Goal: Check status: Check status

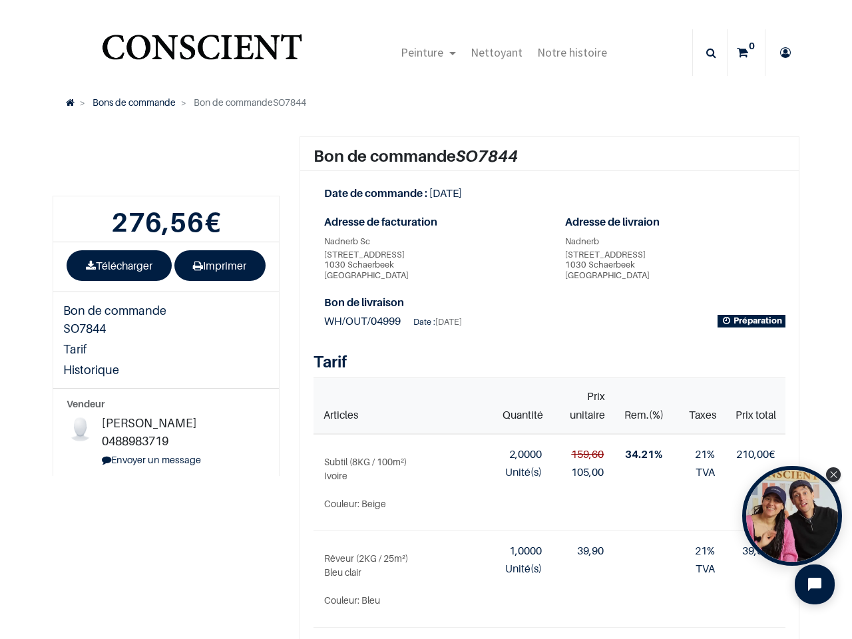
click at [426, 320] on div "Date : [DATE]" at bounding box center [437, 322] width 49 height 15
click at [425, 53] on span "Peinture" at bounding box center [422, 52] width 43 height 15
click at [706, 53] on icon at bounding box center [711, 52] width 10 height 47
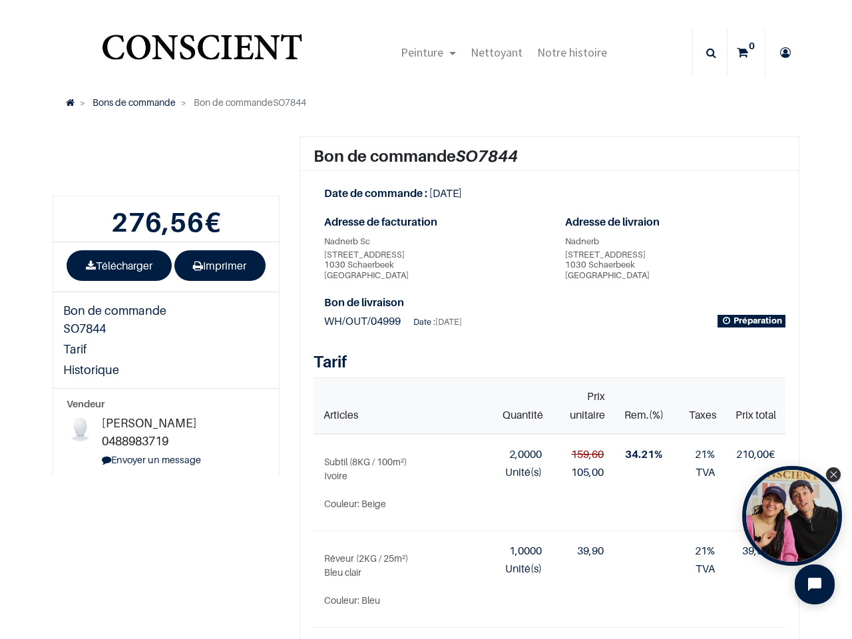
click at [420, 388] on th "Articles" at bounding box center [397, 406] width 167 height 57
click at [792, 516] on div "Open Tolstoy widget" at bounding box center [792, 516] width 100 height 100
click at [0, 0] on iframe "Tolstoy Player : Tolstoy #3" at bounding box center [0, 0] width 0 height 0
